Goal: Task Accomplishment & Management: Manage account settings

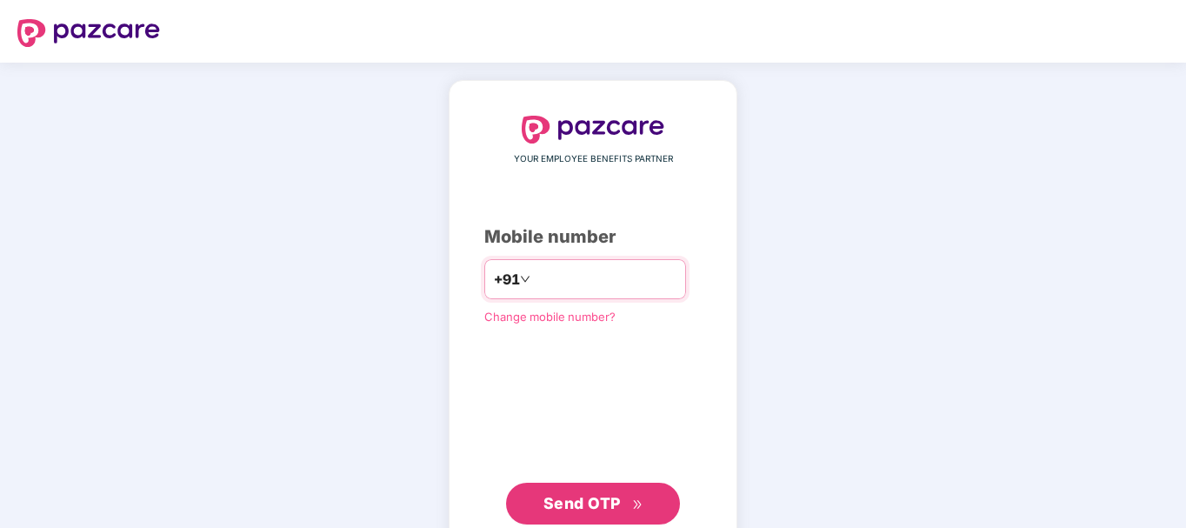
click at [564, 295] on div "+91" at bounding box center [585, 279] width 202 height 40
click at [578, 287] on input "number" at bounding box center [605, 279] width 143 height 28
type input "**********"
click at [570, 507] on span "Send OTP" at bounding box center [582, 503] width 77 height 18
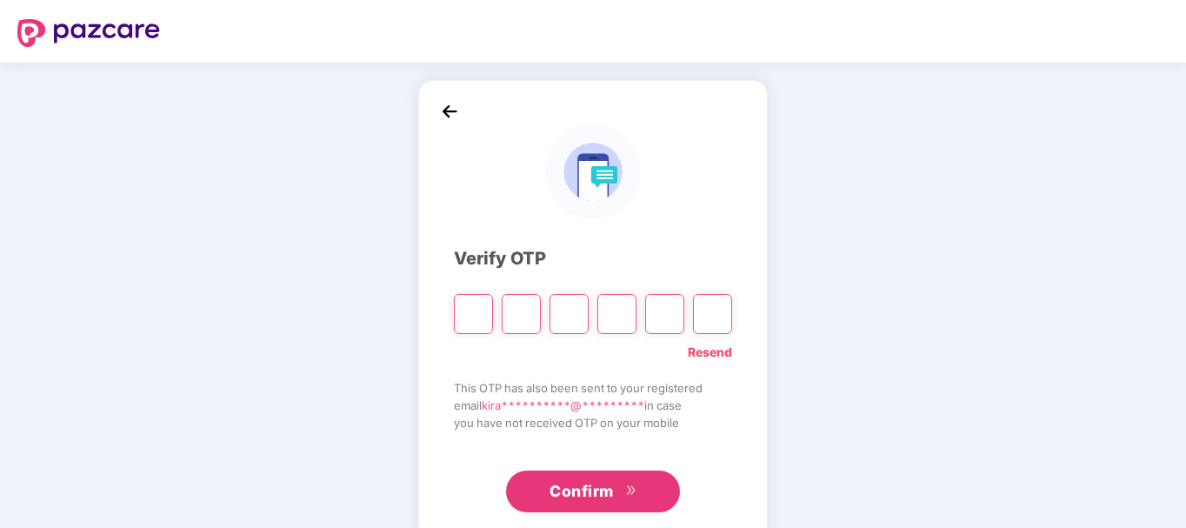
type input "*"
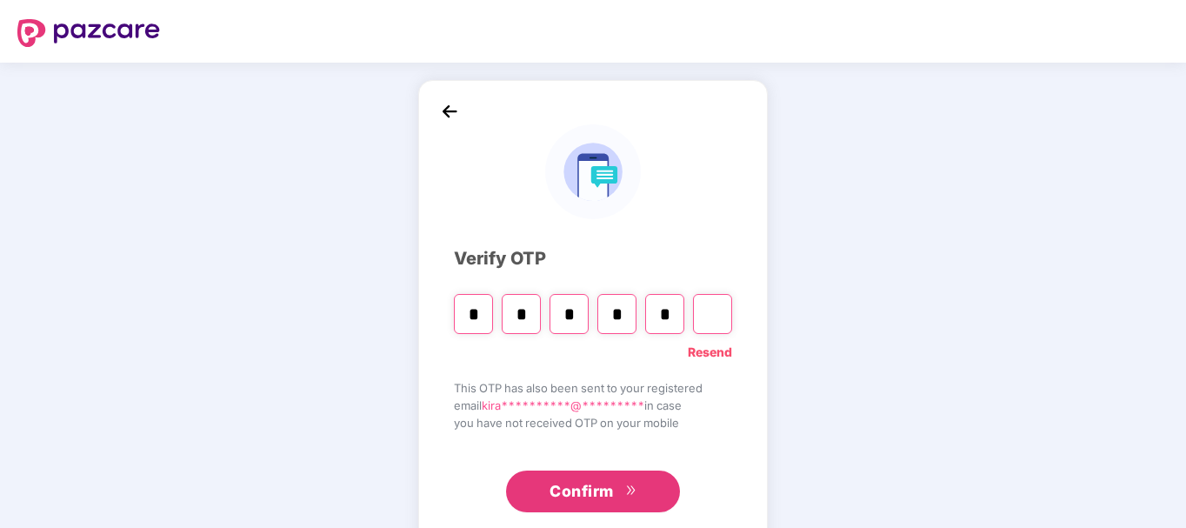
type input "*"
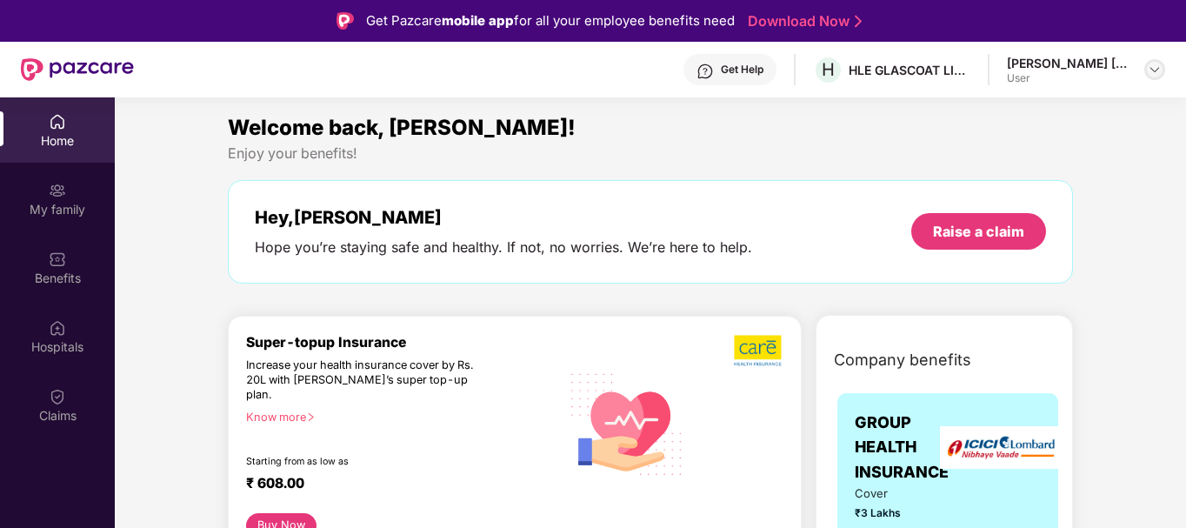
click at [1145, 72] on div at bounding box center [1154, 69] width 21 height 21
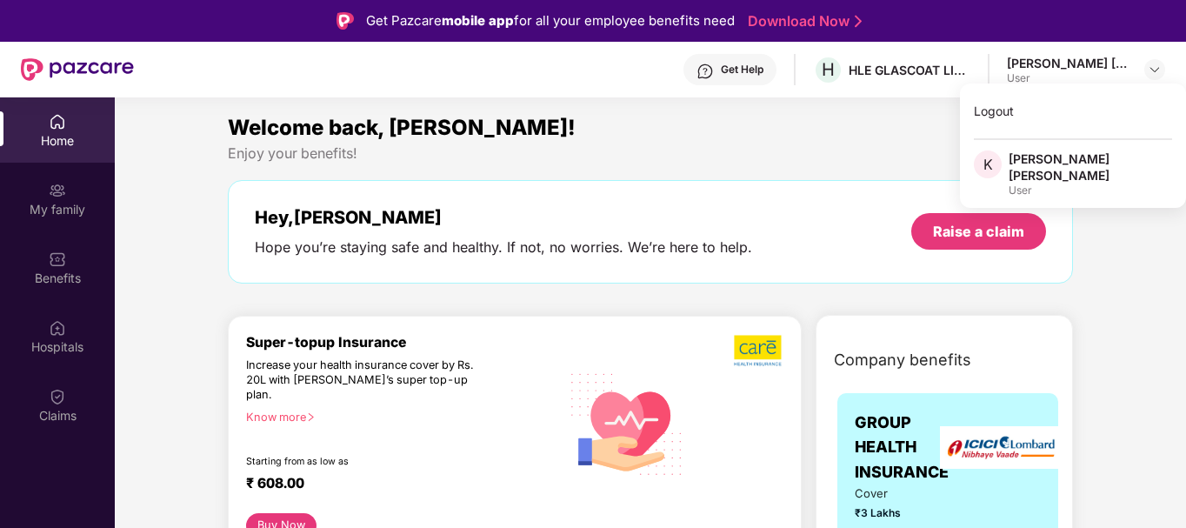
drag, startPoint x: 1132, startPoint y: 347, endPoint x: 1105, endPoint y: 345, distance: 27.0
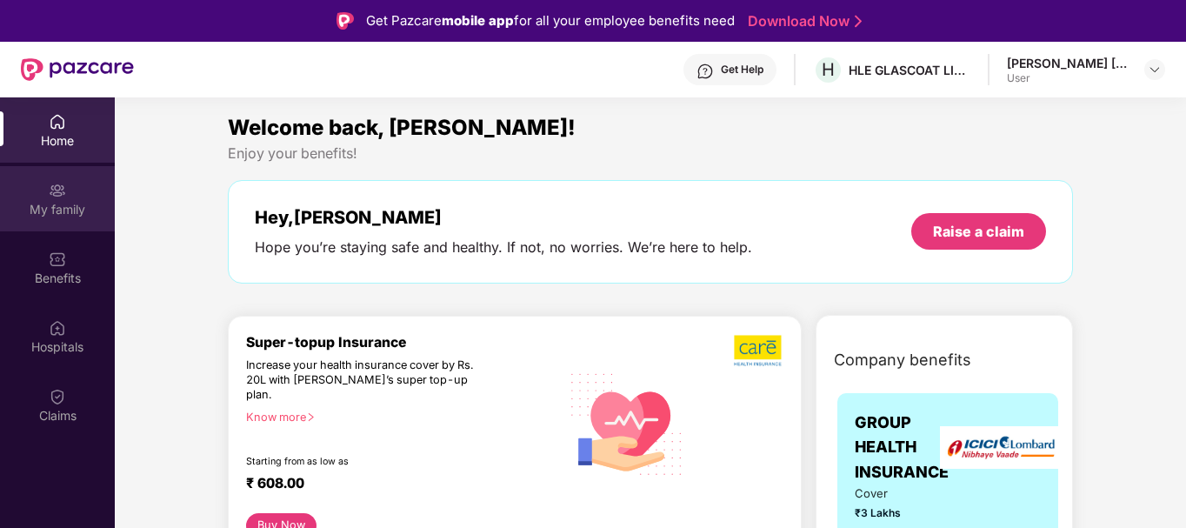
click at [53, 189] on img at bounding box center [57, 190] width 17 height 17
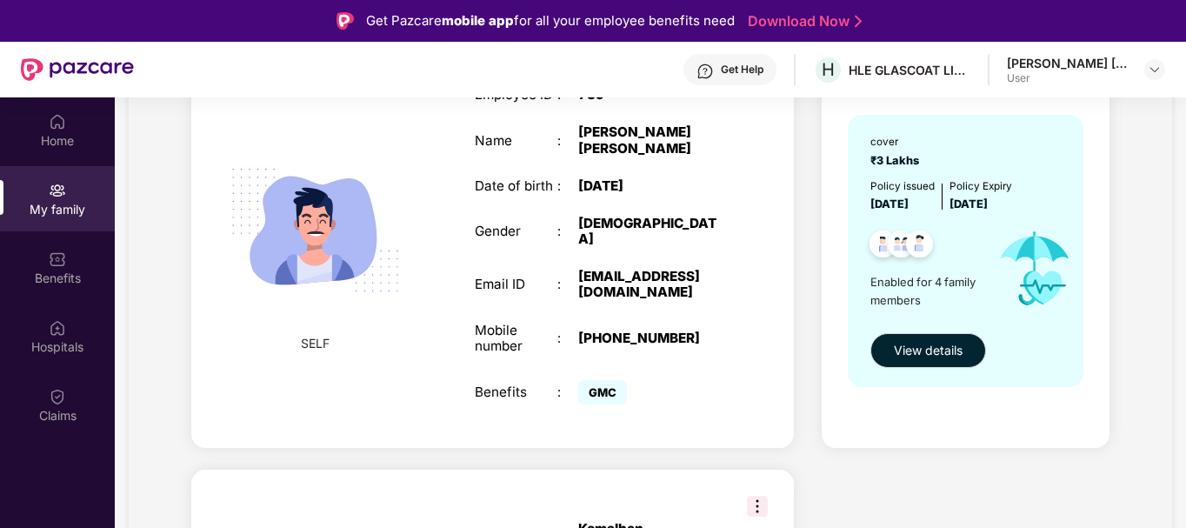
click at [591, 269] on div "[EMAIL_ADDRESS][DOMAIN_NAME]" at bounding box center [650, 284] width 145 height 31
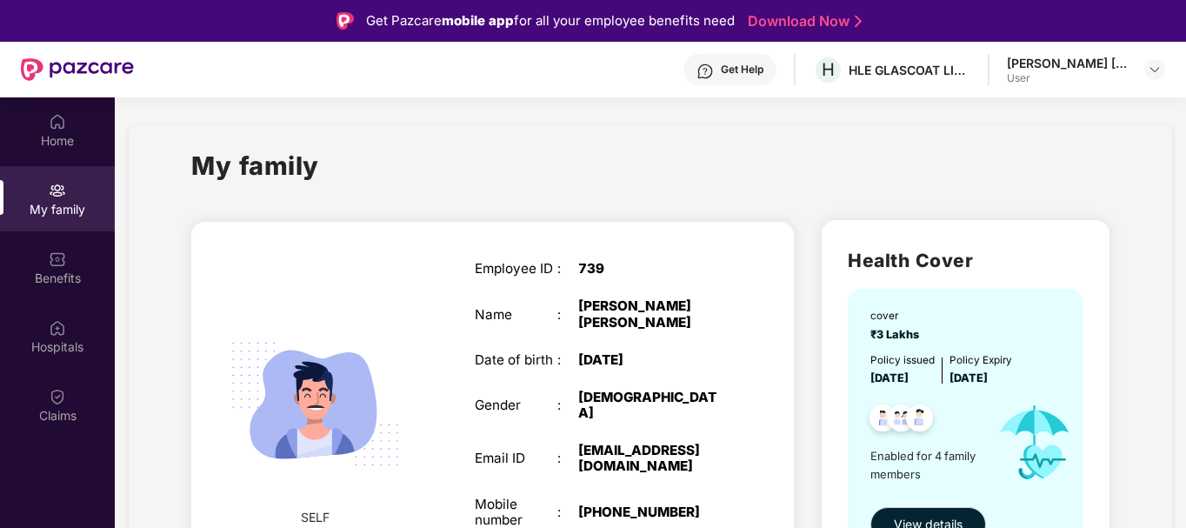
click at [695, 244] on div "Employee ID : 739 Name : [PERSON_NAME] [PERSON_NAME] Date of birth : [DEMOGRAPH…" at bounding box center [599, 421] width 284 height 365
click at [755, 238] on div "SELF Employee ID : 739 Name : [PERSON_NAME] [PERSON_NAME] Date of birth : [DEMO…" at bounding box center [492, 422] width 603 height 400
click at [650, 318] on div "[PERSON_NAME] [PERSON_NAME]" at bounding box center [650, 313] width 145 height 31
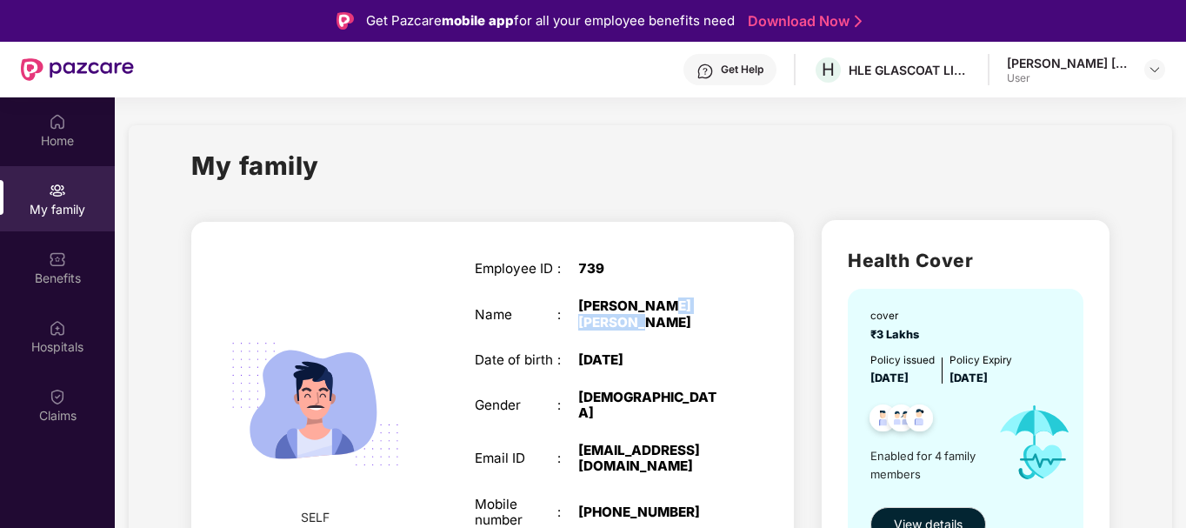
click at [649, 318] on div "[PERSON_NAME] [PERSON_NAME]" at bounding box center [650, 313] width 145 height 31
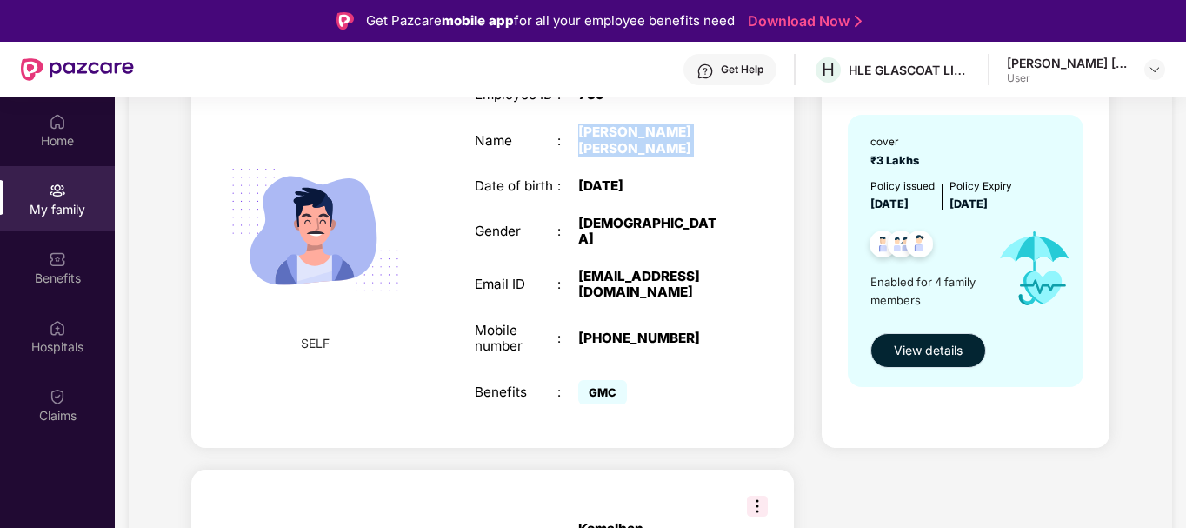
click at [927, 356] on span "View details" at bounding box center [928, 350] width 69 height 19
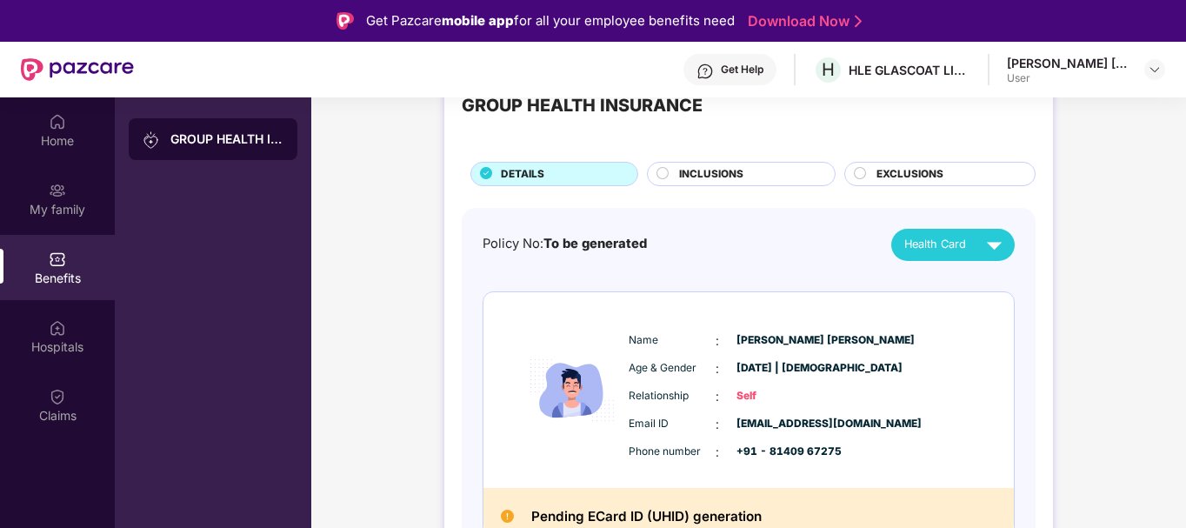
scroll to position [87, 0]
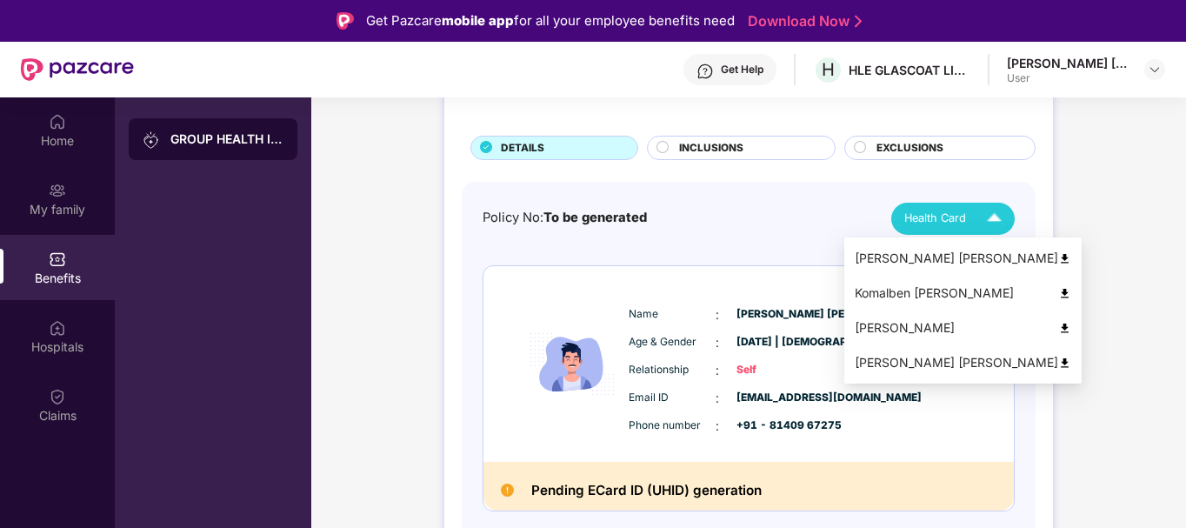
click at [949, 225] on span "Health Card" at bounding box center [935, 218] width 62 height 17
click at [947, 222] on span "Health Card" at bounding box center [935, 218] width 62 height 17
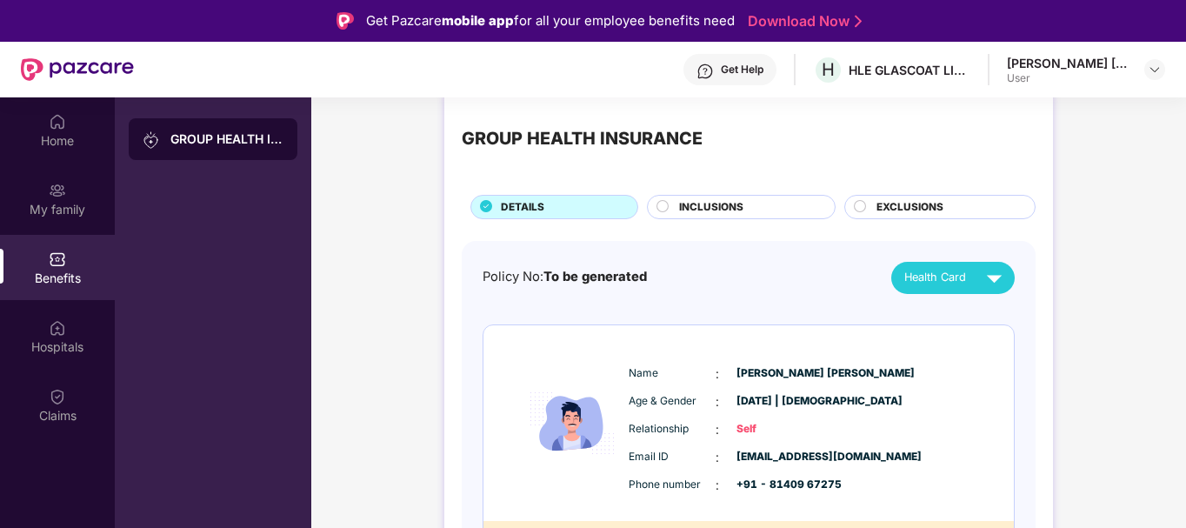
scroll to position [0, 0]
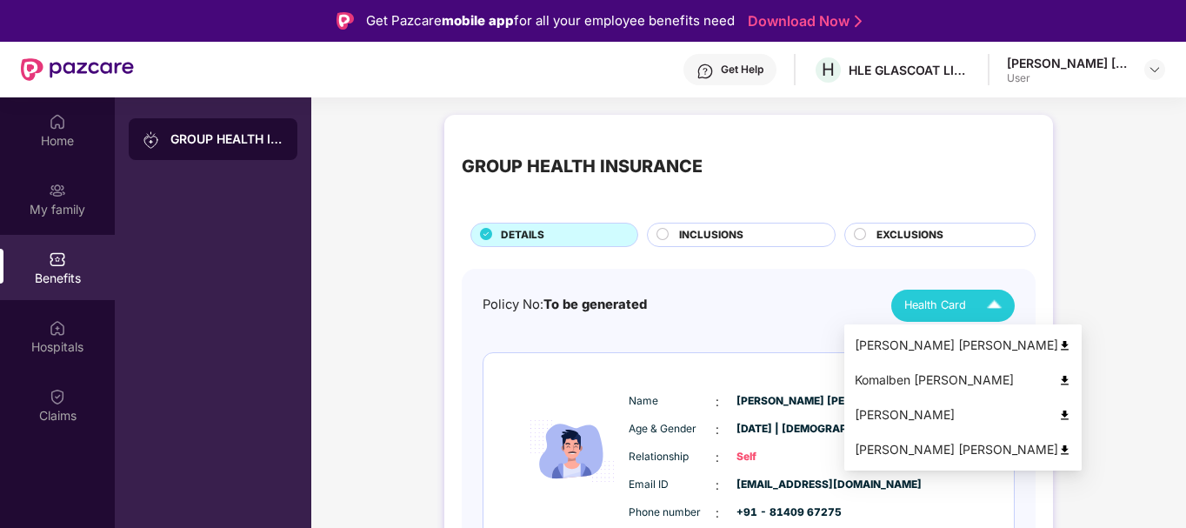
click at [1001, 309] on img at bounding box center [994, 305] width 30 height 30
click at [1058, 345] on img at bounding box center [1064, 345] width 13 height 13
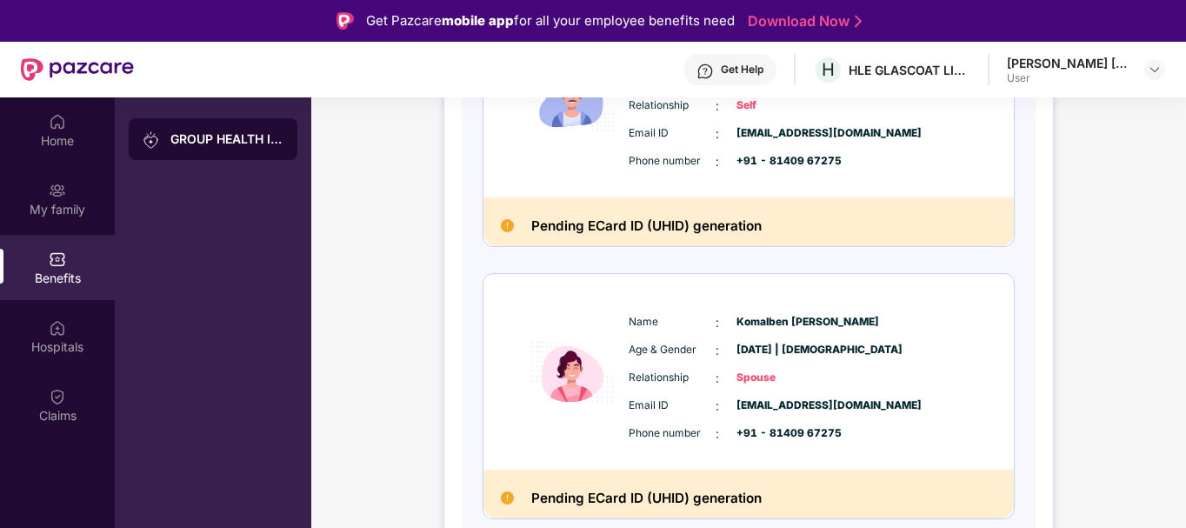
scroll to position [174, 0]
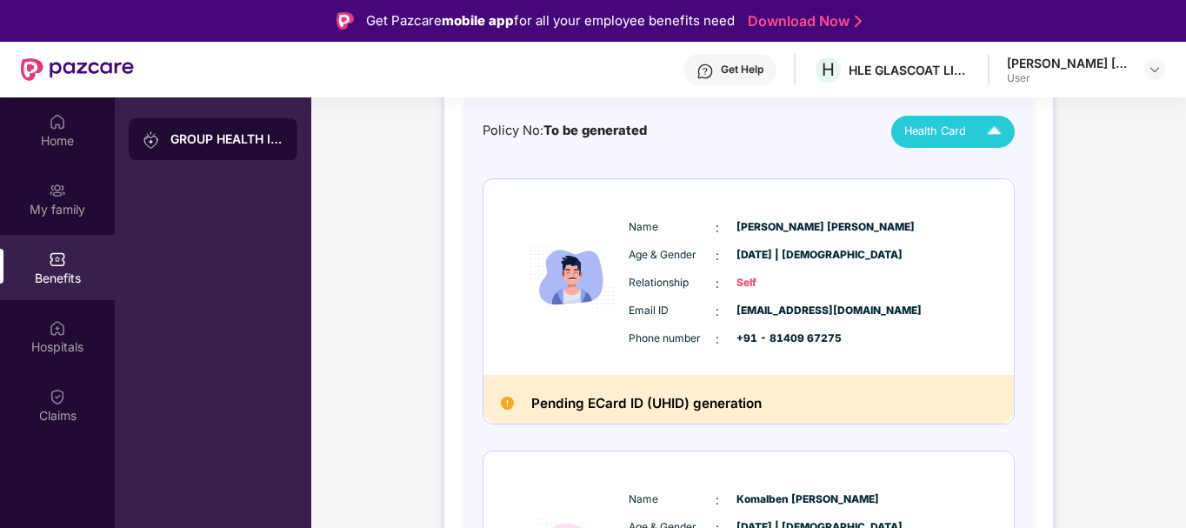
click at [1140, 63] on div "[PERSON_NAME] [PERSON_NAME] User" at bounding box center [1086, 70] width 158 height 30
click at [1158, 70] on img at bounding box center [1155, 70] width 14 height 14
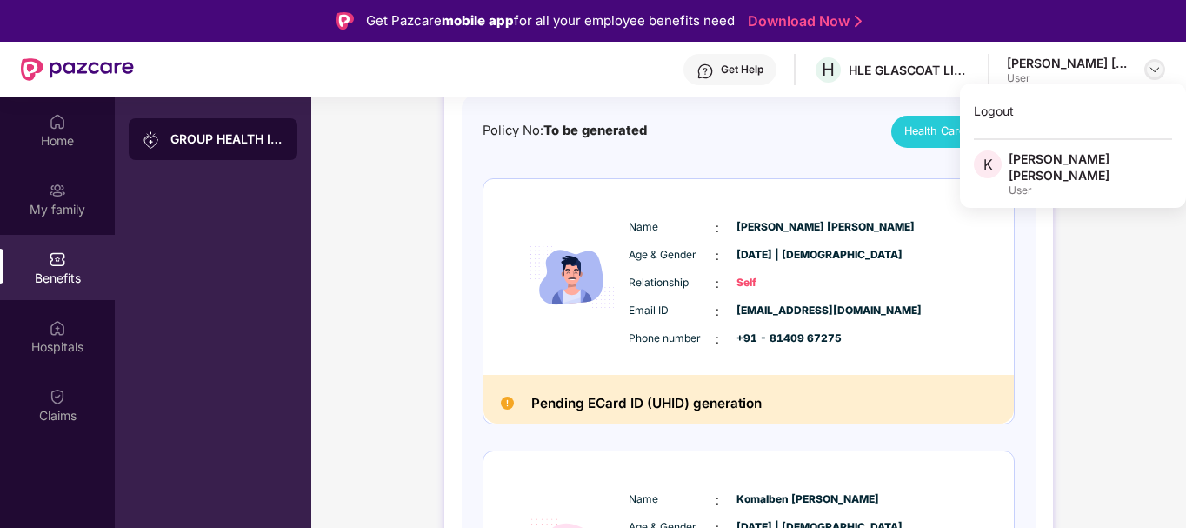
click at [1150, 72] on img at bounding box center [1155, 70] width 14 height 14
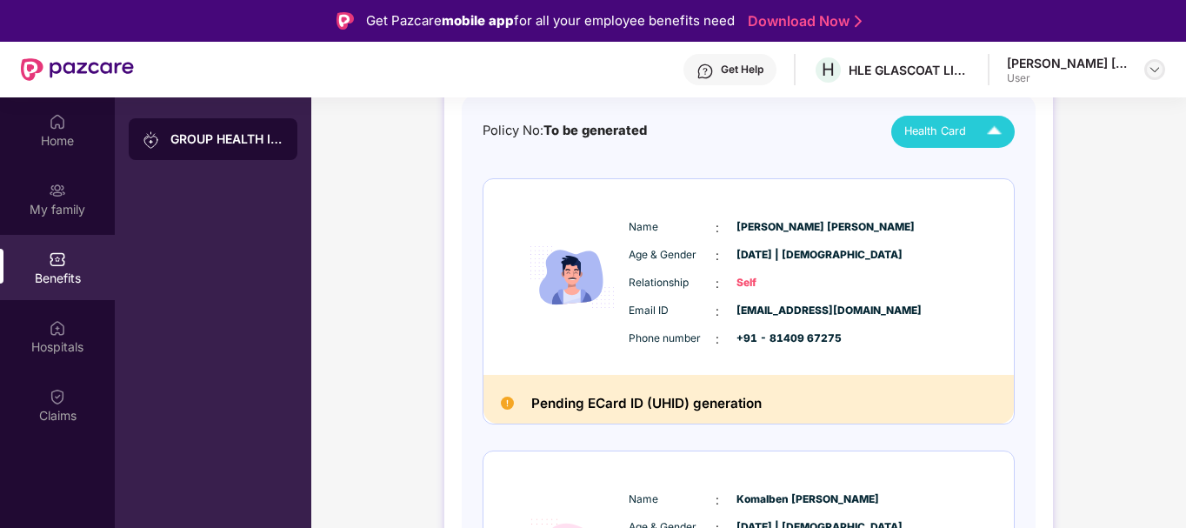
click at [1156, 71] on img at bounding box center [1155, 70] width 14 height 14
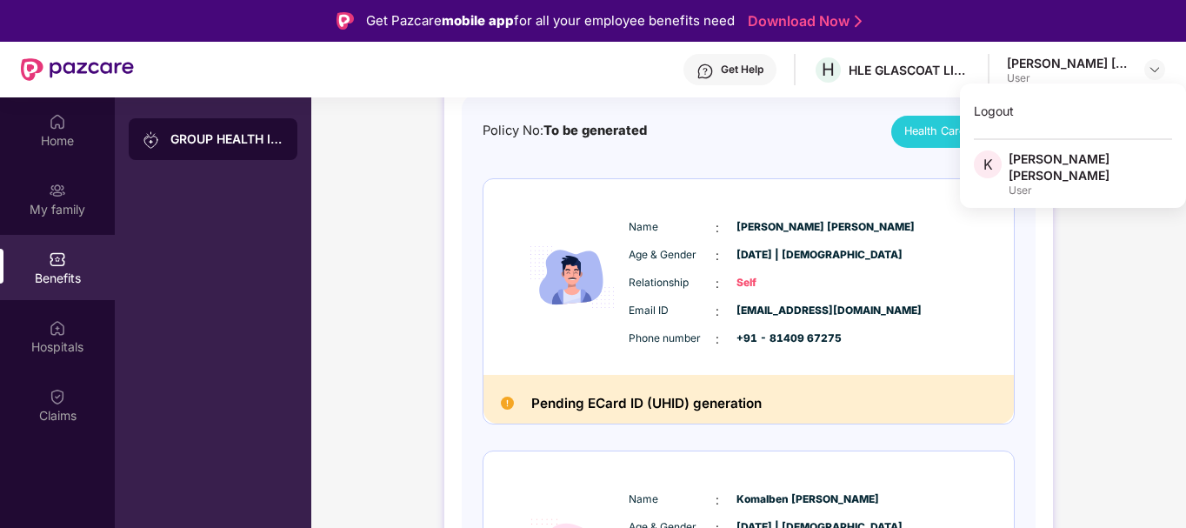
click at [1065, 163] on div "[PERSON_NAME] [PERSON_NAME]" at bounding box center [1090, 166] width 163 height 33
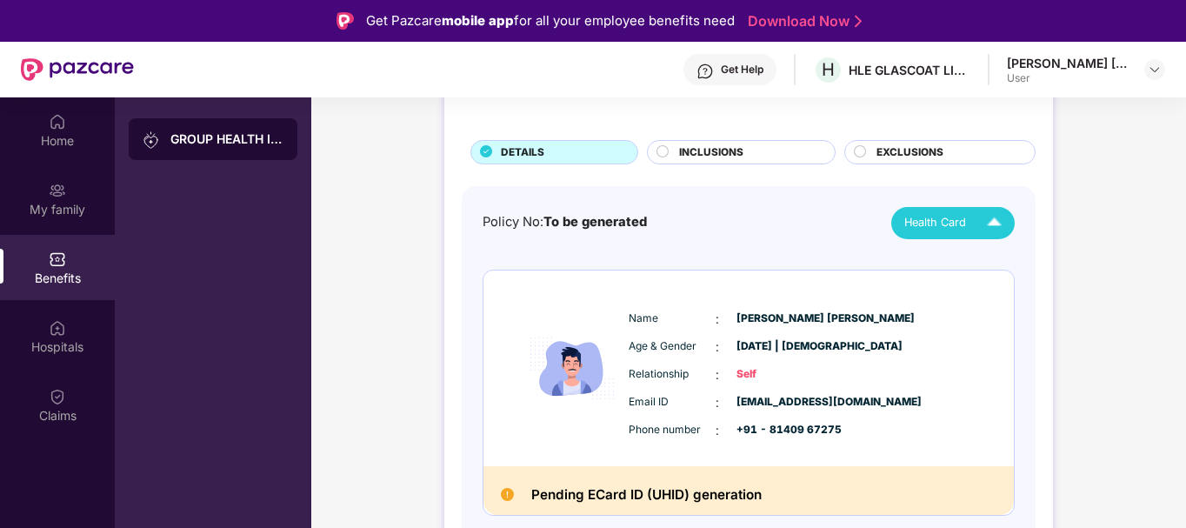
scroll to position [0, 0]
